Goal: Find specific fact: Find specific fact

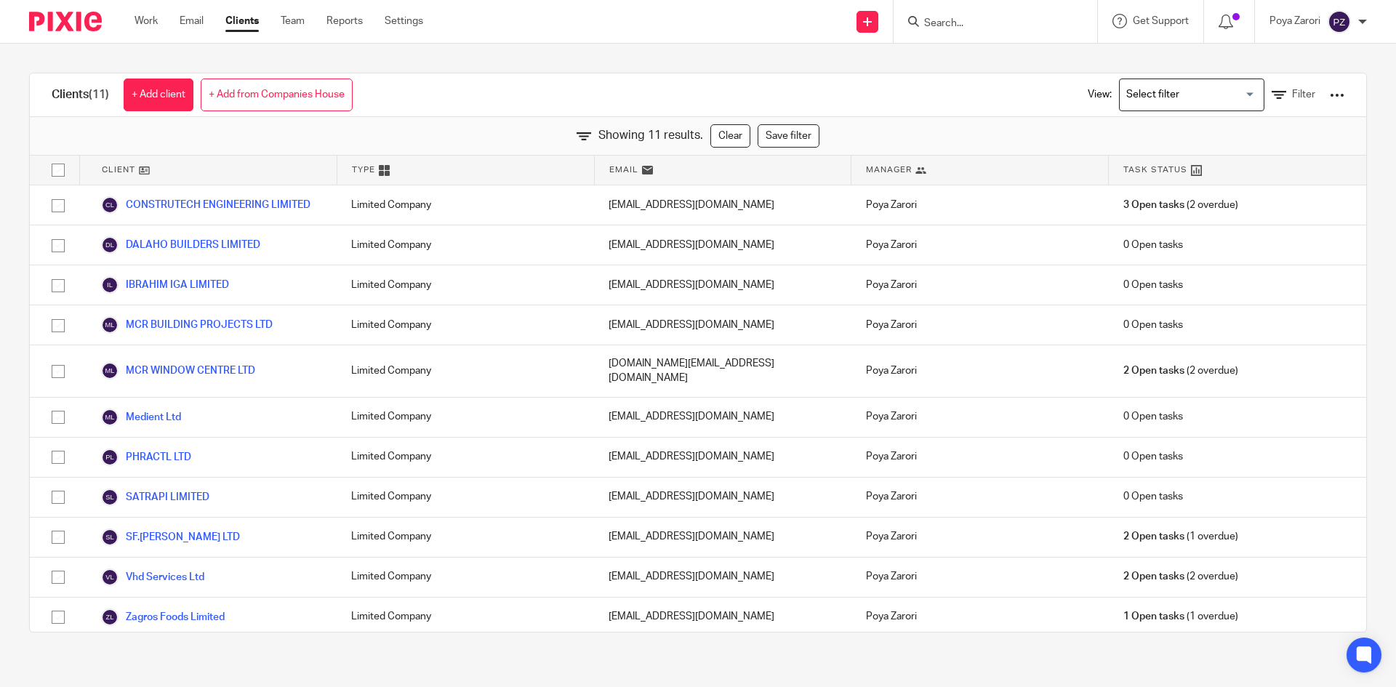
click at [987, 18] on input "Search" at bounding box center [988, 23] width 131 height 13
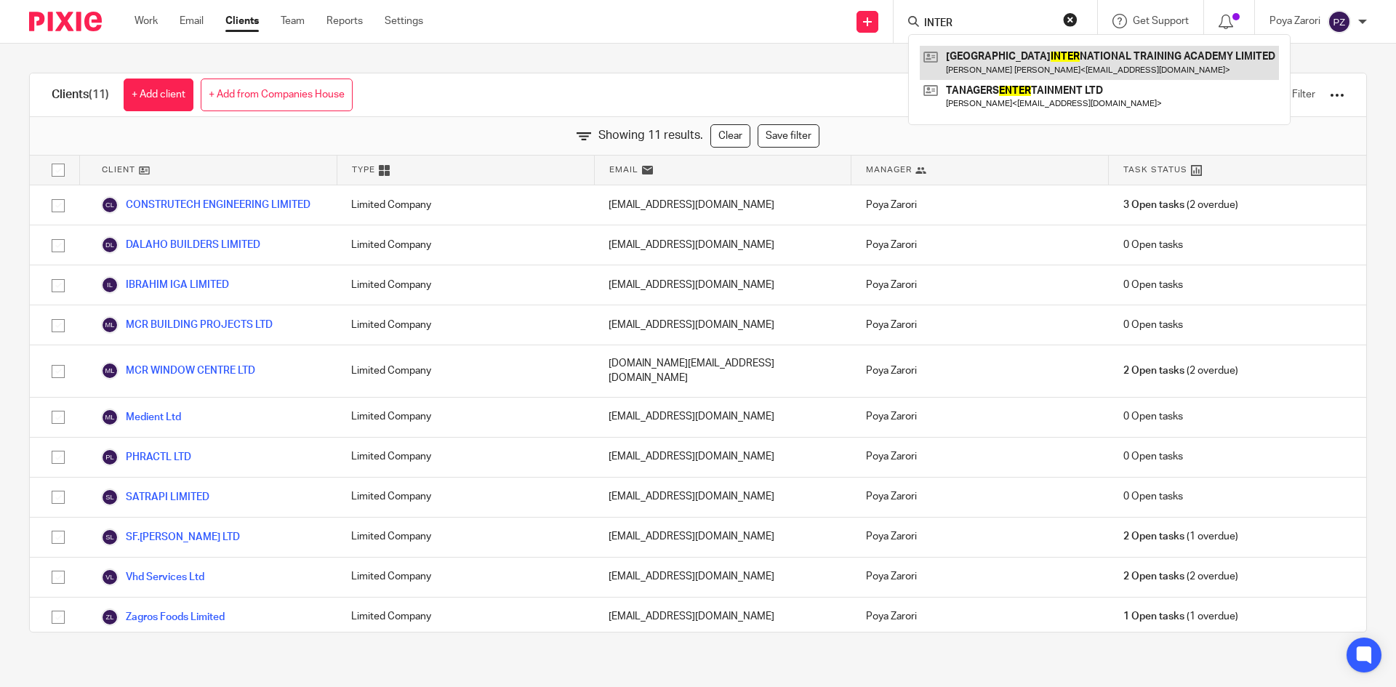
type input "INTER"
click at [1045, 51] on link at bounding box center [1099, 62] width 359 height 33
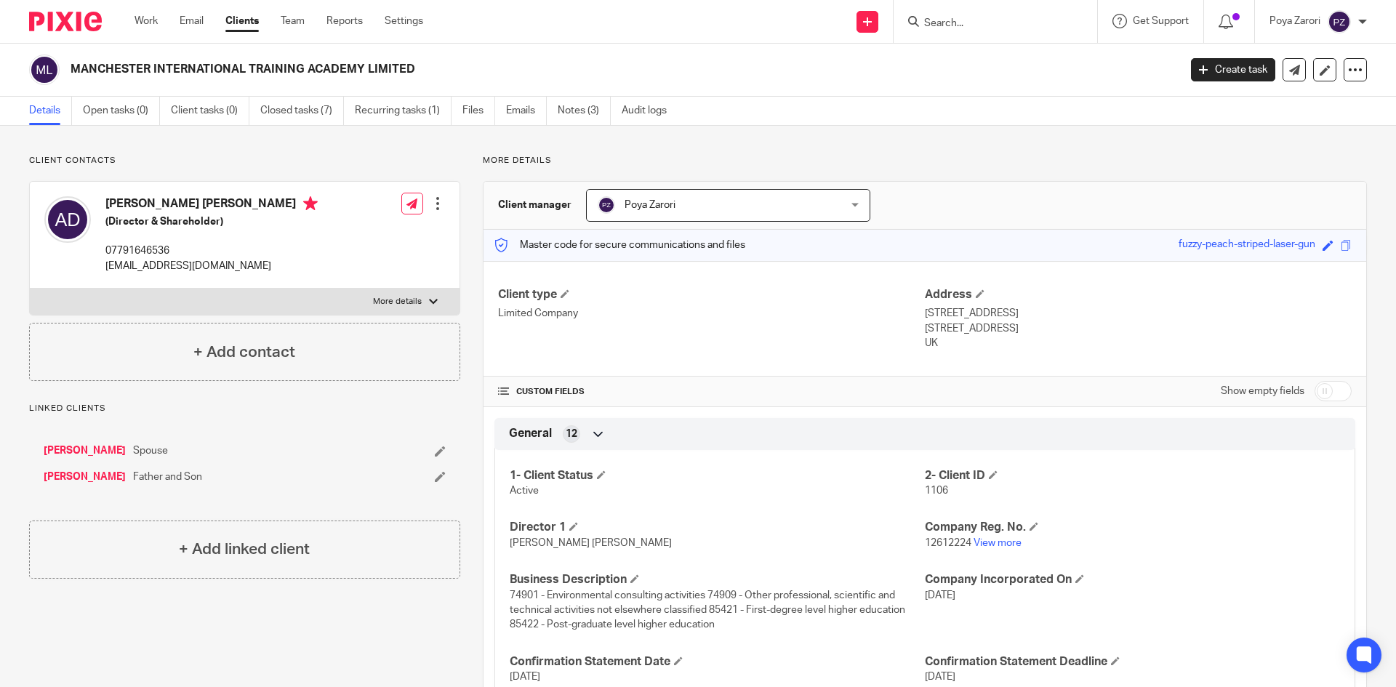
click at [159, 265] on p "[EMAIL_ADDRESS][DOMAIN_NAME]" at bounding box center [211, 266] width 212 height 15
copy div "[EMAIL_ADDRESS][DOMAIN_NAME]"
click at [970, 21] on input "Search" at bounding box center [988, 23] width 131 height 13
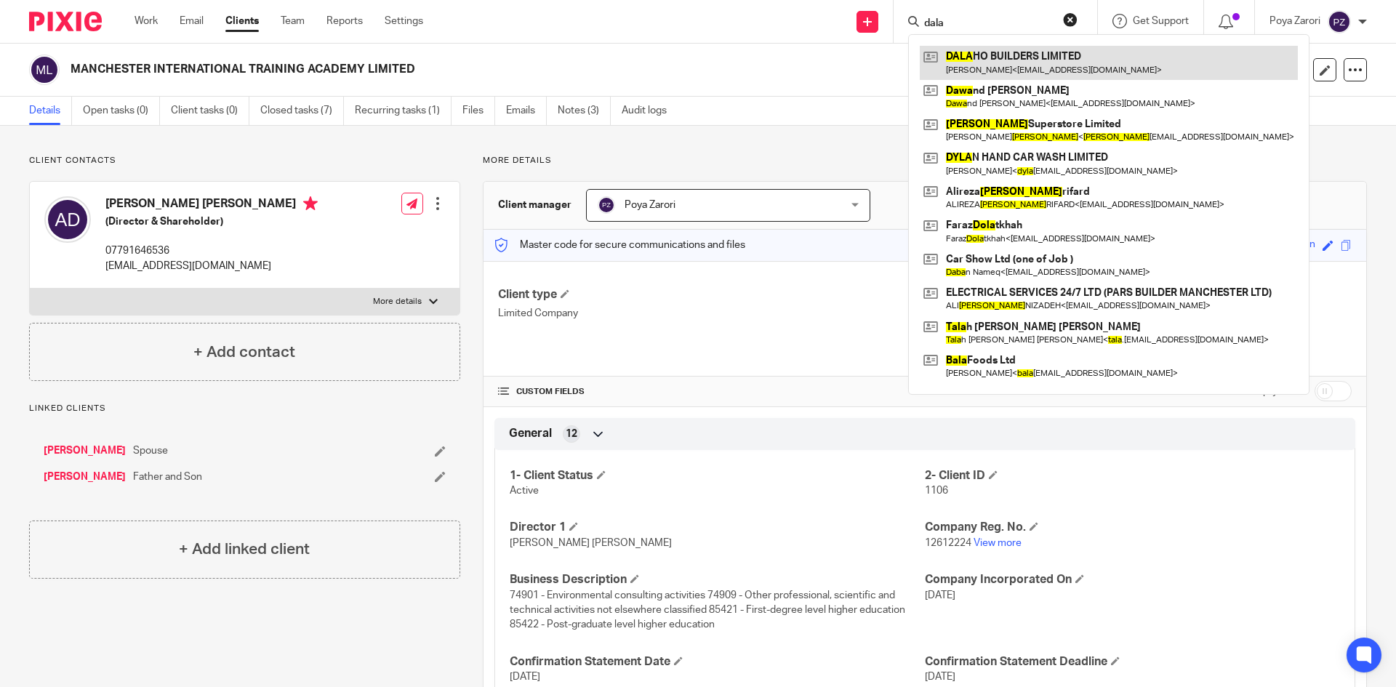
type input "dala"
click at [976, 62] on link at bounding box center [1109, 62] width 378 height 33
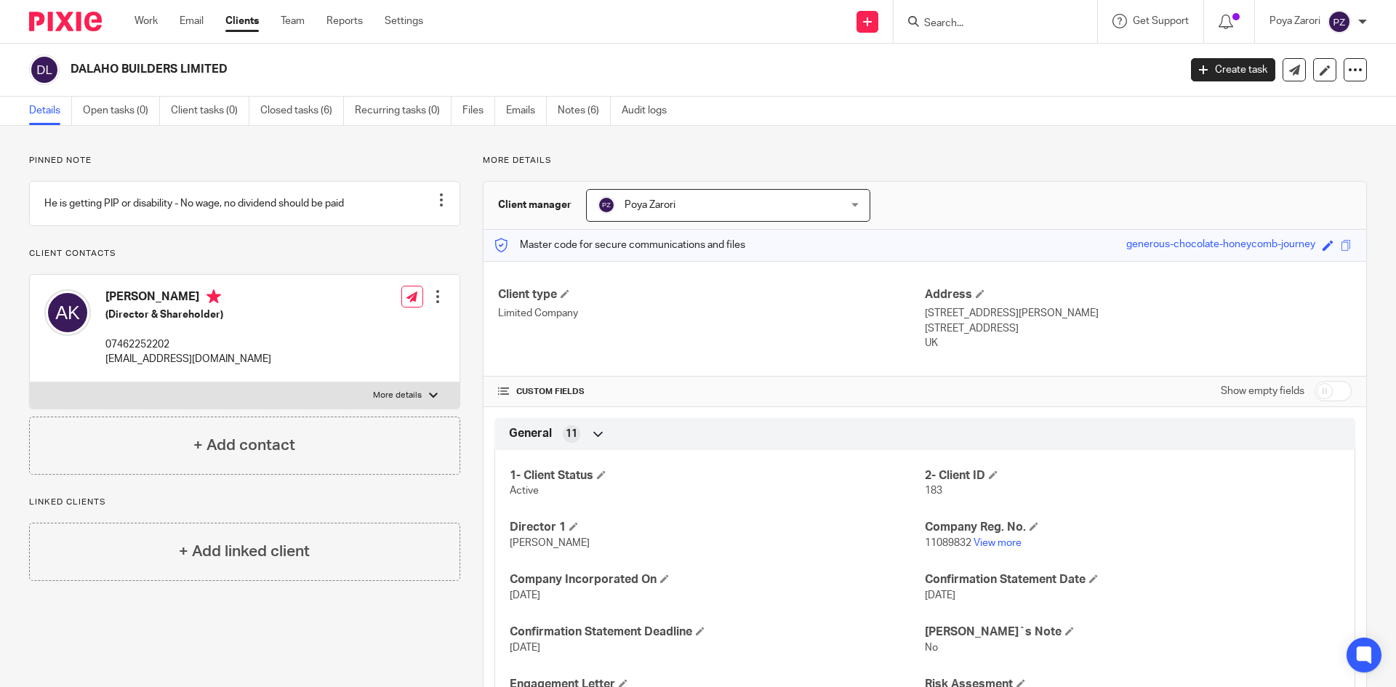
click at [176, 366] on p "[EMAIL_ADDRESS][DOMAIN_NAME]" at bounding box center [188, 359] width 166 height 15
copy div "[EMAIL_ADDRESS][DOMAIN_NAME]"
drag, startPoint x: 242, startPoint y: 70, endPoint x: 78, endPoint y: 72, distance: 164.3
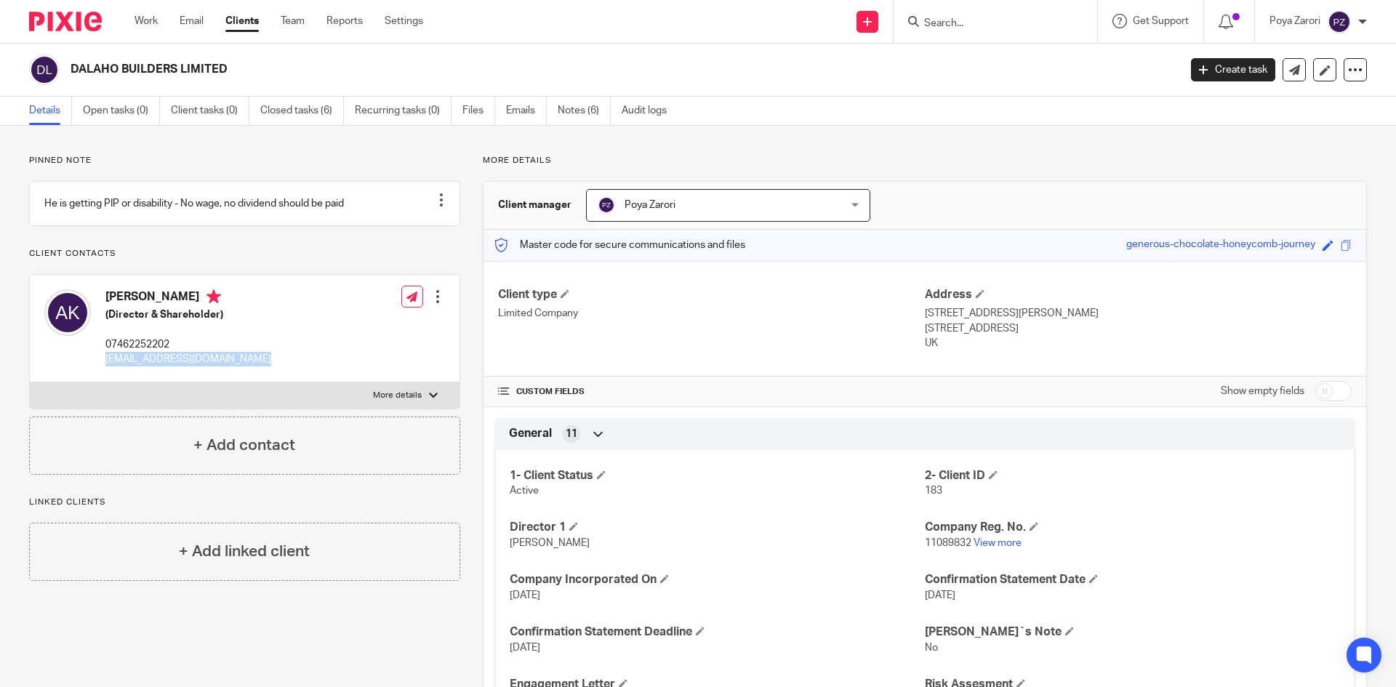
click at [63, 68] on div "DALAHO BUILDERS LIMITED" at bounding box center [599, 70] width 1140 height 31
copy div "DALAHO BUILDERS LIMITED"
click at [992, 539] on link "View more" at bounding box center [997, 543] width 48 height 10
click at [391, 401] on p "More details" at bounding box center [397, 396] width 49 height 12
click at [30, 382] on input "More details" at bounding box center [29, 382] width 1 height 1
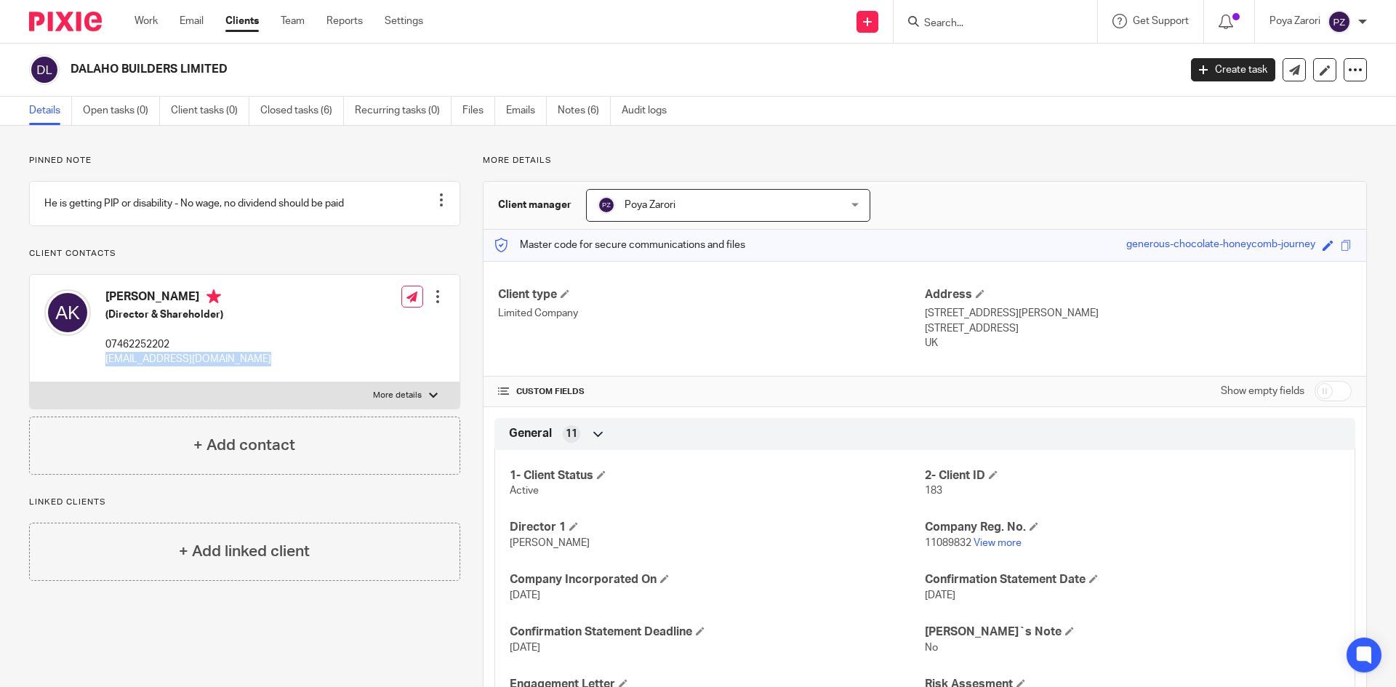
checkbox input "true"
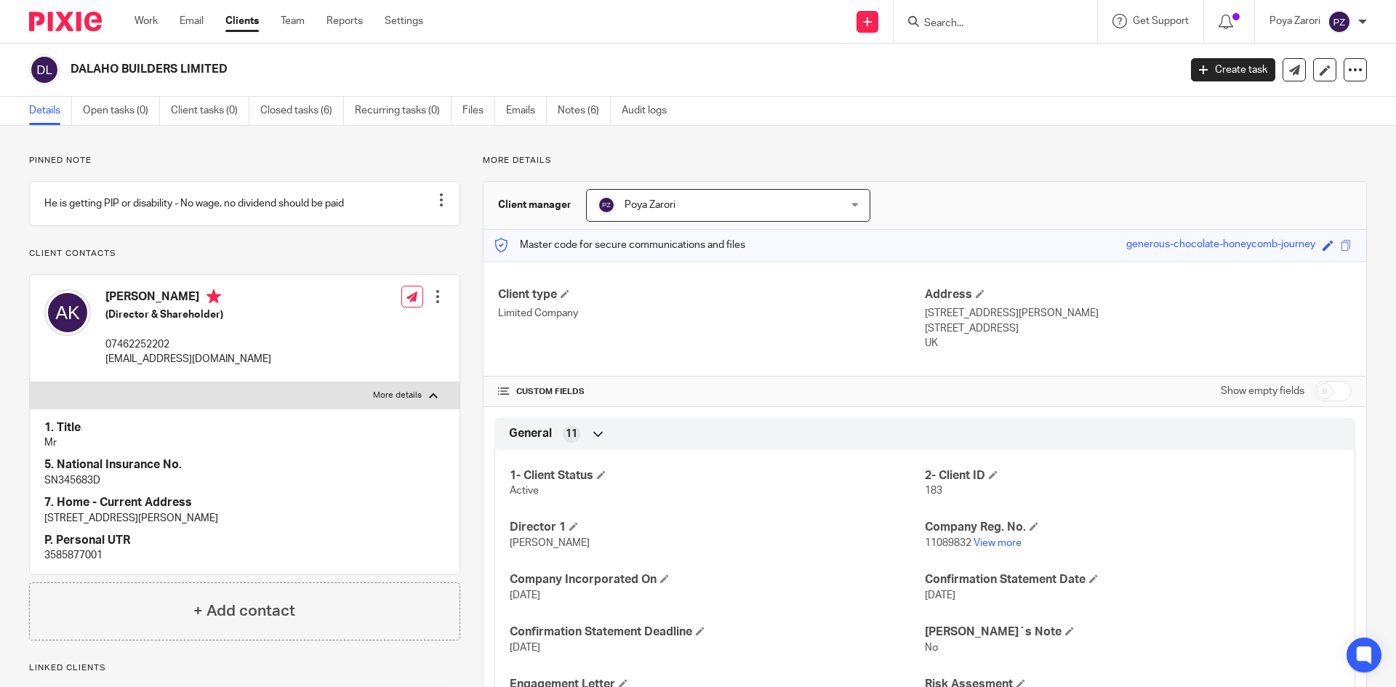
click at [75, 563] on p "3585877001" at bounding box center [244, 555] width 401 height 15
copy p "3585877001"
click at [75, 488] on p "SN345683D" at bounding box center [244, 480] width 401 height 15
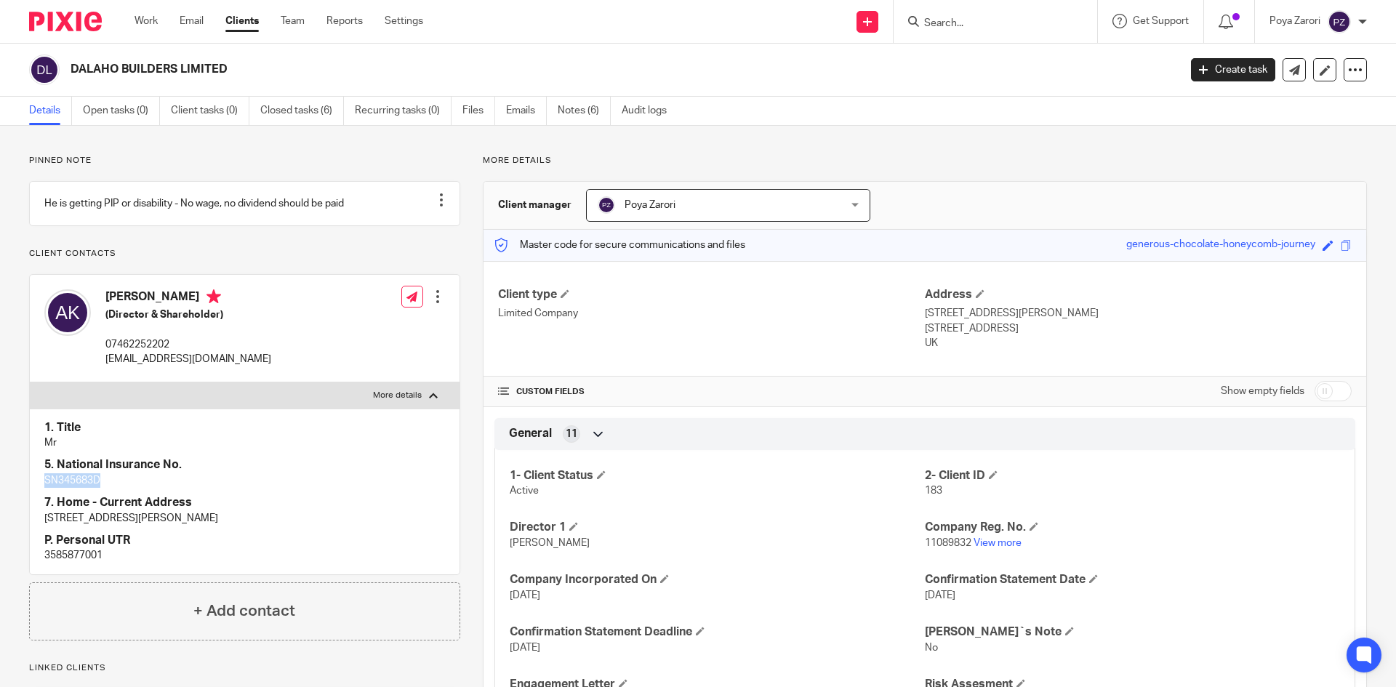
drag, startPoint x: 75, startPoint y: 494, endPoint x: 84, endPoint y: 493, distance: 9.5
copy p "SN345683D"
